Goal: Task Accomplishment & Management: Use online tool/utility

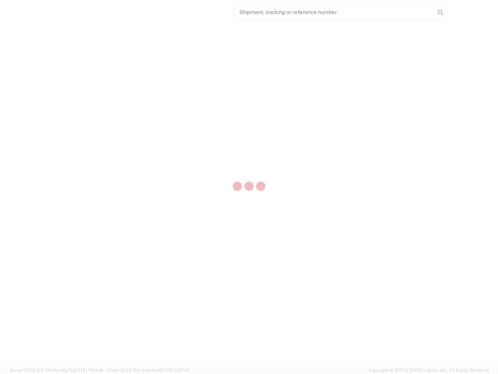
select select "US"
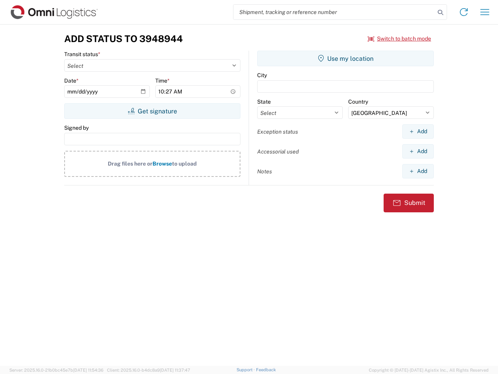
click at [334, 12] on input "search" at bounding box center [335, 12] width 202 height 15
click at [441, 12] on icon at bounding box center [440, 12] width 11 height 11
click at [464, 12] on icon at bounding box center [464, 12] width 12 height 12
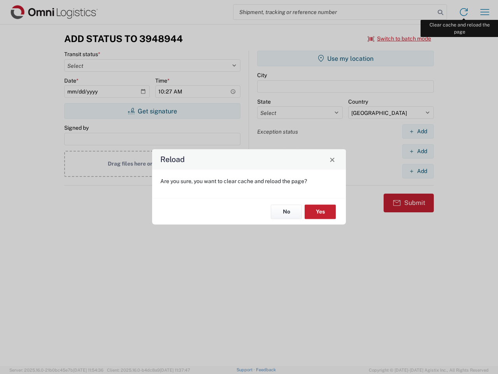
click at [485, 12] on div "Reload Are you sure, you want to clear cache and reload the page? No Yes" at bounding box center [249, 187] width 498 height 374
click at [400, 39] on div "Reload Are you sure, you want to clear cache and reload the page? No Yes" at bounding box center [249, 187] width 498 height 374
click at [152, 111] on div "Reload Are you sure, you want to clear cache and reload the page? No Yes" at bounding box center [249, 187] width 498 height 374
click at [346, 58] on div "Reload Are you sure, you want to clear cache and reload the page? No Yes" at bounding box center [249, 187] width 498 height 374
click at [418, 131] on div "Reload Are you sure, you want to clear cache and reload the page? No Yes" at bounding box center [249, 187] width 498 height 374
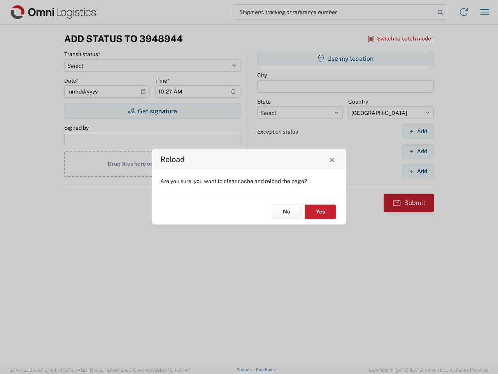
click at [418, 151] on div "Reload Are you sure, you want to clear cache and reload the page? No Yes" at bounding box center [249, 187] width 498 height 374
click at [418, 171] on div "Reload Are you sure, you want to clear cache and reload the page? No Yes" at bounding box center [249, 187] width 498 height 374
